Goal: Navigation & Orientation: Find specific page/section

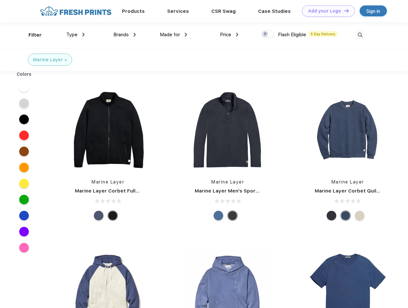
scroll to position [0, 0]
click at [326, 11] on link "Add your Logo Design Tool" at bounding box center [328, 10] width 53 height 11
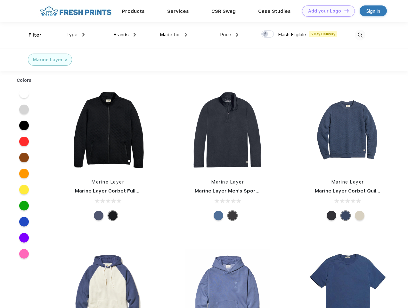
click at [0, 0] on div "Design Tool" at bounding box center [0, 0] width 0 height 0
click at [344, 11] on link "Add your Logo Design Tool" at bounding box center [328, 10] width 53 height 11
click at [31, 35] on div "Filter" at bounding box center [35, 34] width 13 height 7
click at [76, 35] on span "Type" at bounding box center [71, 35] width 11 height 6
click at [125, 35] on span "Brands" at bounding box center [120, 35] width 15 height 6
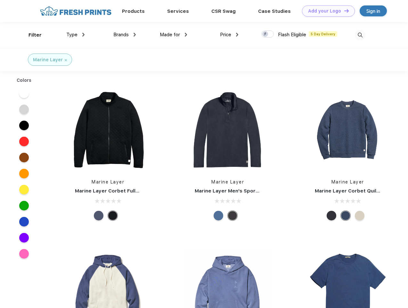
click at [174, 35] on span "Made for" at bounding box center [170, 35] width 20 height 6
click at [229, 35] on span "Price" at bounding box center [225, 35] width 11 height 6
click at [268, 34] on div at bounding box center [267, 33] width 12 height 7
click at [266, 34] on input "checkbox" at bounding box center [263, 32] width 4 height 4
click at [360, 35] on img at bounding box center [360, 35] width 11 height 11
